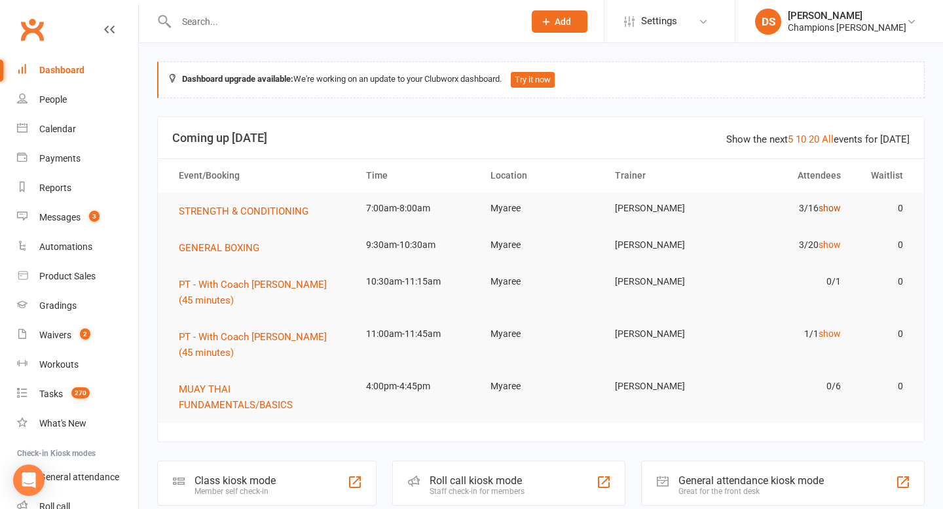
click at [826, 211] on link "show" at bounding box center [829, 208] width 22 height 10
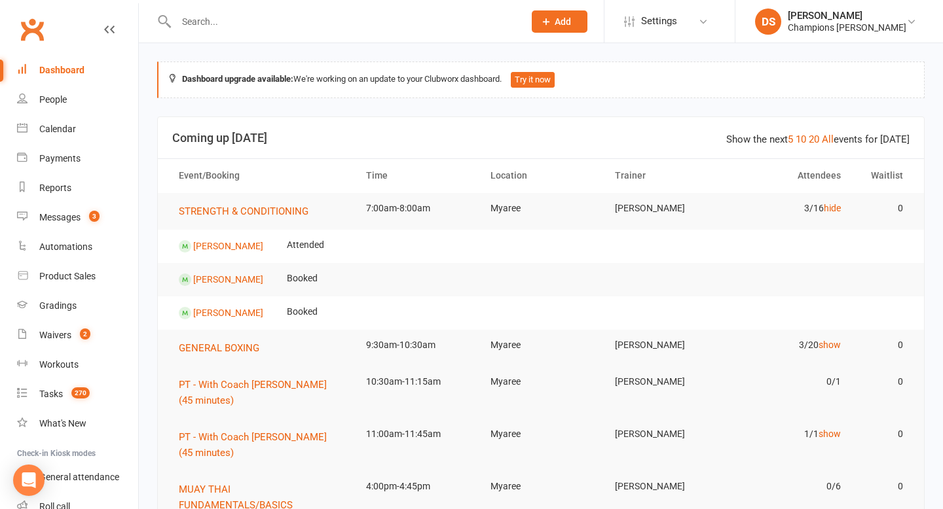
scroll to position [91, 0]
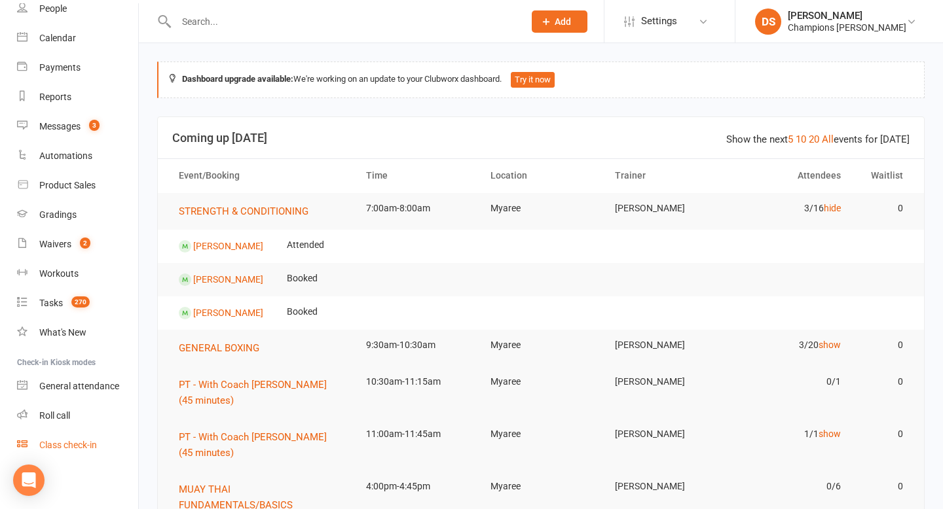
click at [62, 445] on div "Class check-in" at bounding box center [68, 445] width 58 height 10
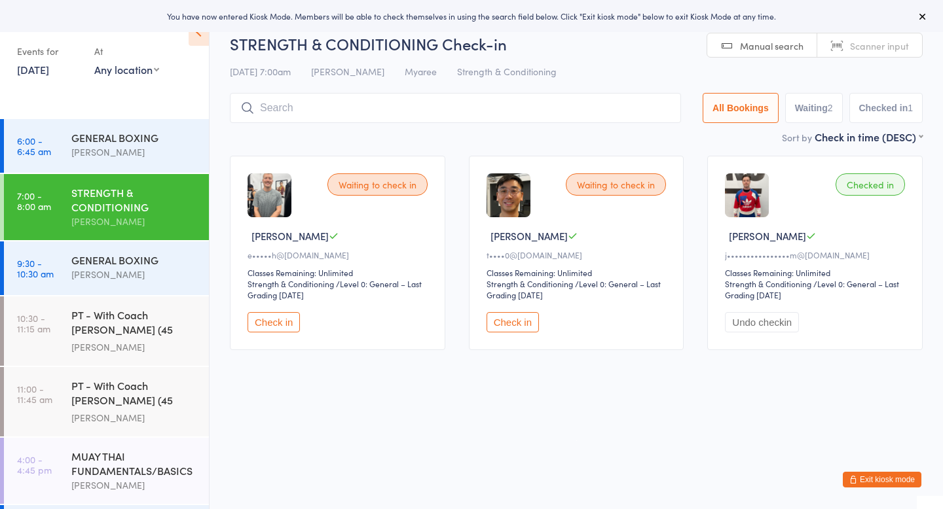
click at [280, 323] on button "Check in" at bounding box center [273, 322] width 52 height 20
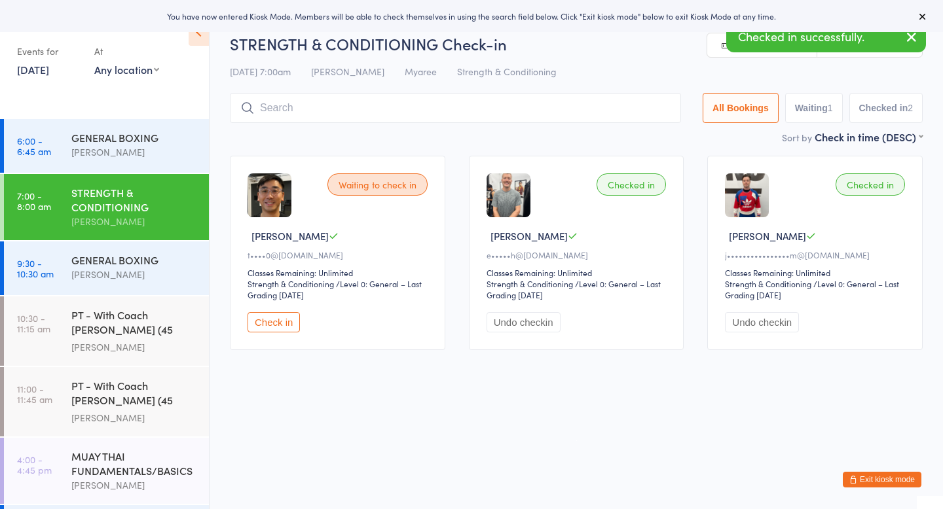
click at [285, 325] on button "Check in" at bounding box center [273, 322] width 52 height 20
